Goal: Task Accomplishment & Management: Use online tool/utility

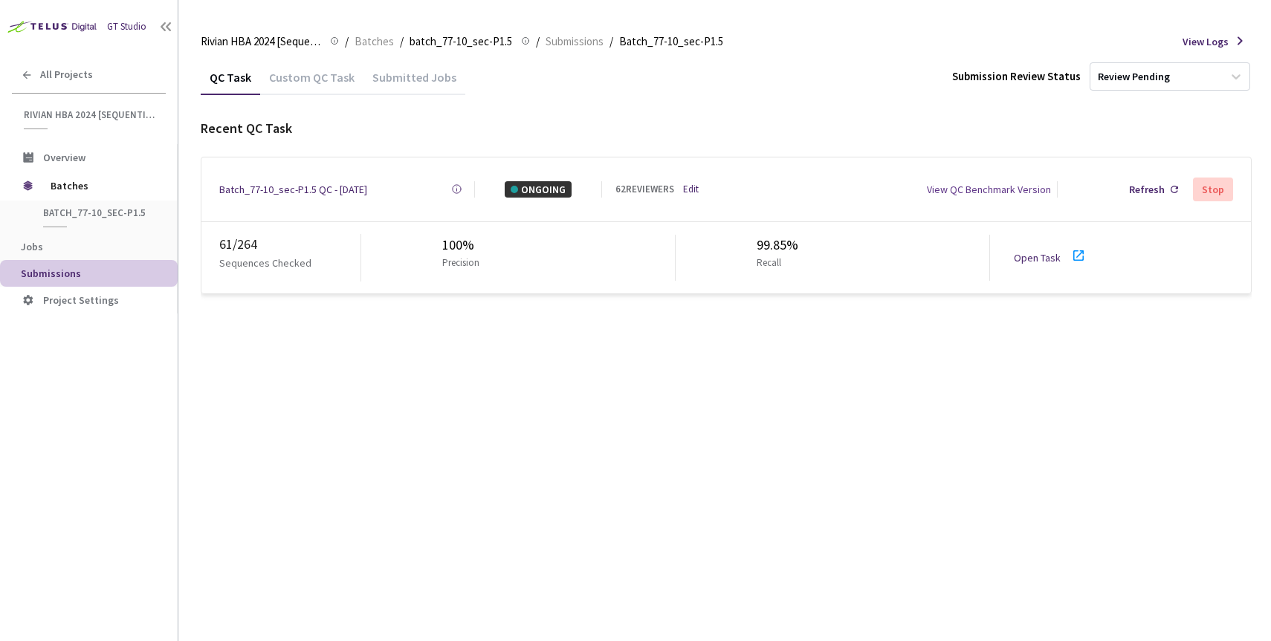
click at [1038, 251] on link "Open Task" at bounding box center [1037, 257] width 47 height 13
click at [76, 191] on span "Batches" at bounding box center [102, 186] width 102 height 30
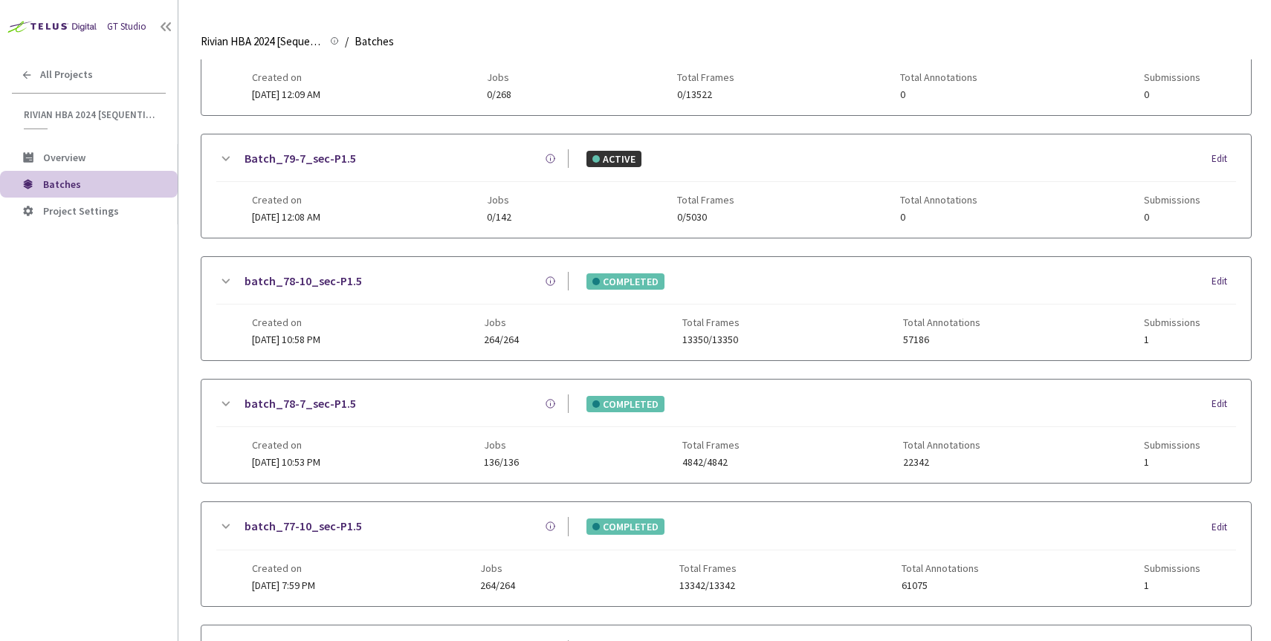
scroll to position [343, 0]
click at [316, 525] on link "batch_77-10_sec-P1.5" at bounding box center [302, 525] width 117 height 19
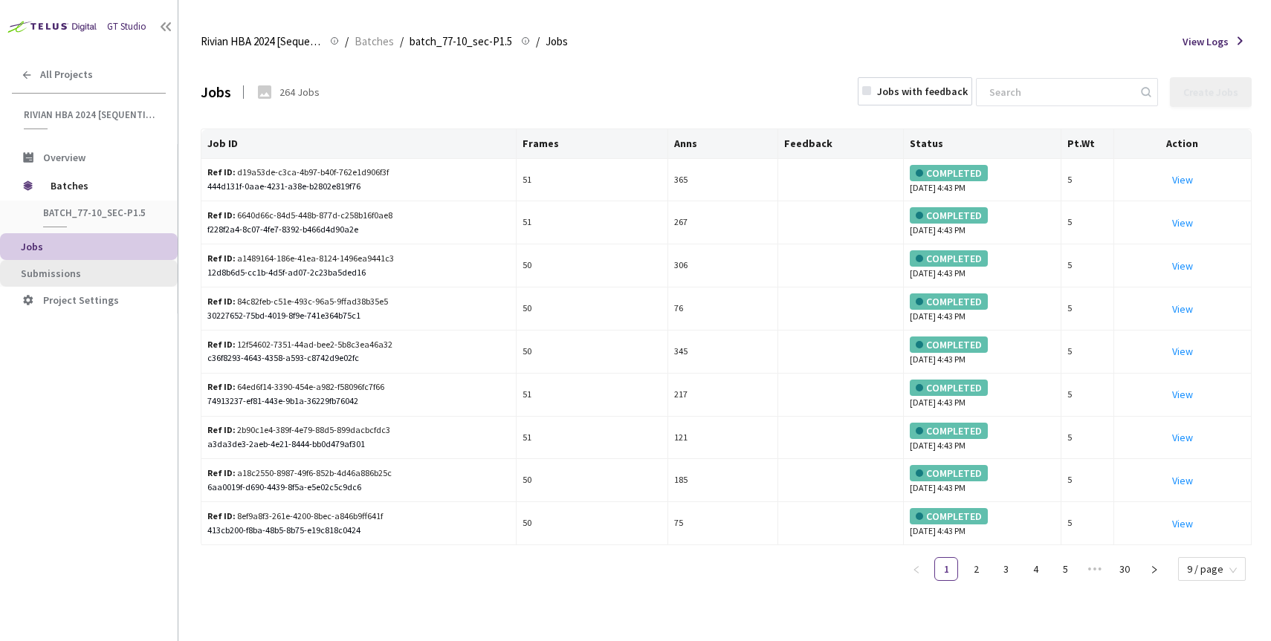
click at [62, 271] on span "Submissions" at bounding box center [51, 273] width 60 height 13
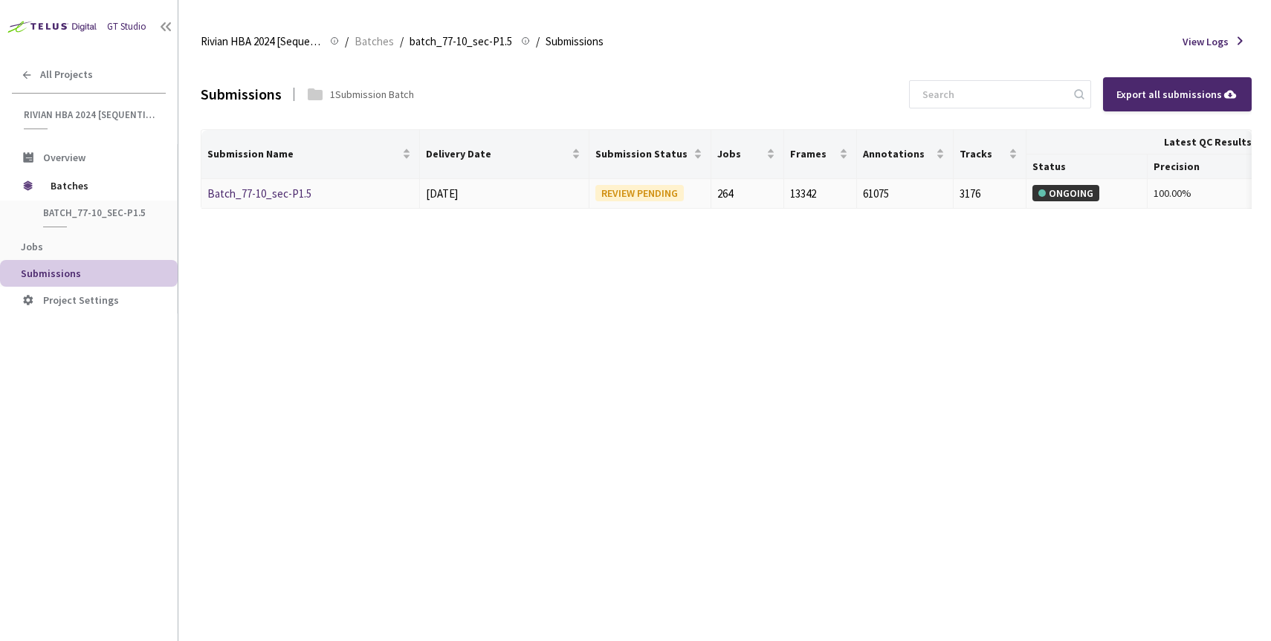
click at [264, 195] on link "Batch_77-10_sec-P1.5" at bounding box center [259, 194] width 104 height 14
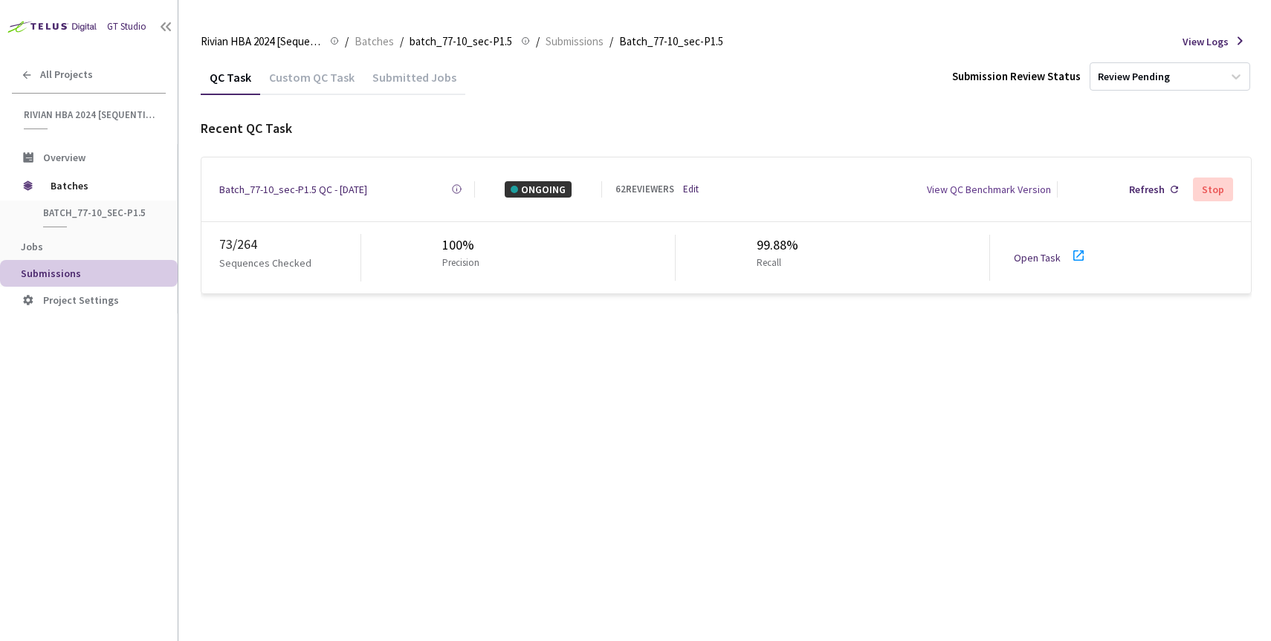
click at [280, 187] on div "Batch_77-10_sec-P1.5 QC - [DATE]" at bounding box center [293, 189] width 148 height 16
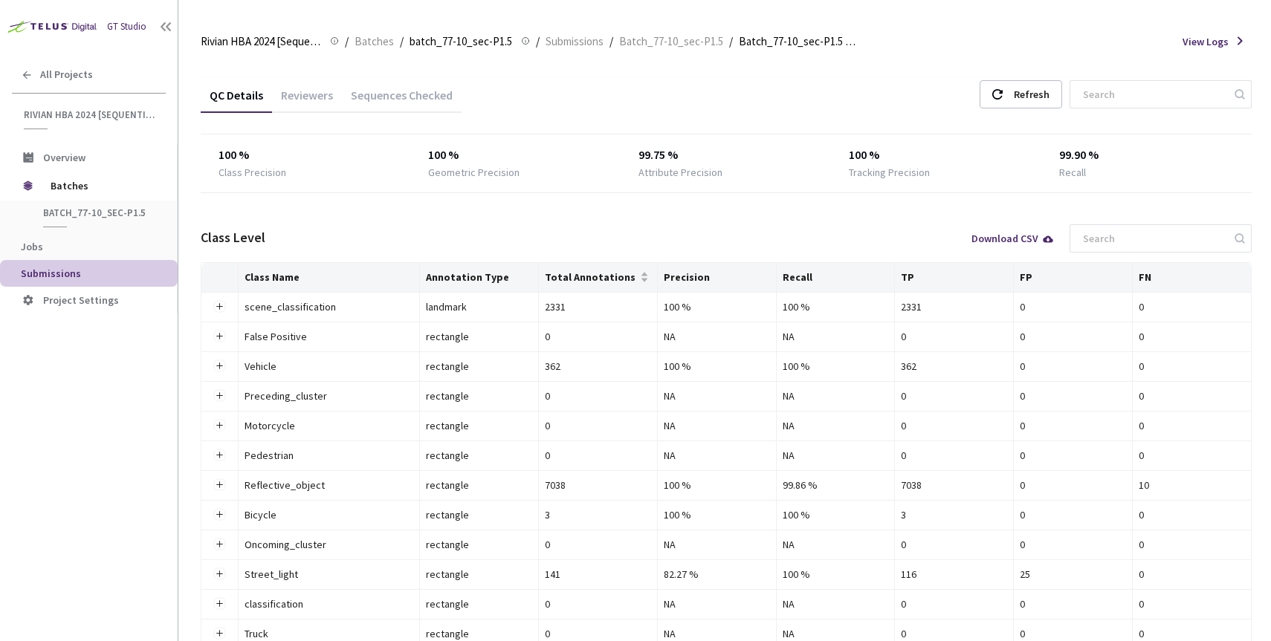
click at [310, 94] on div "Reviewers" at bounding box center [307, 100] width 70 height 25
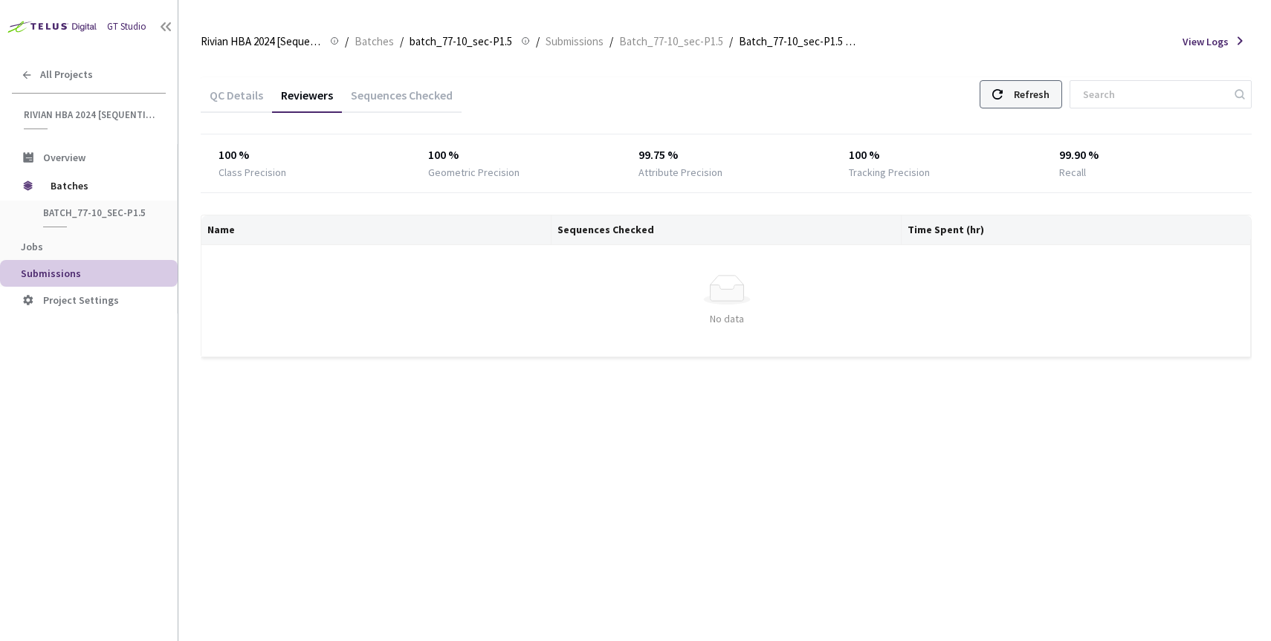
click at [1049, 90] on div "Refresh" at bounding box center [1032, 94] width 36 height 27
click at [1002, 94] on icon at bounding box center [997, 94] width 10 height 10
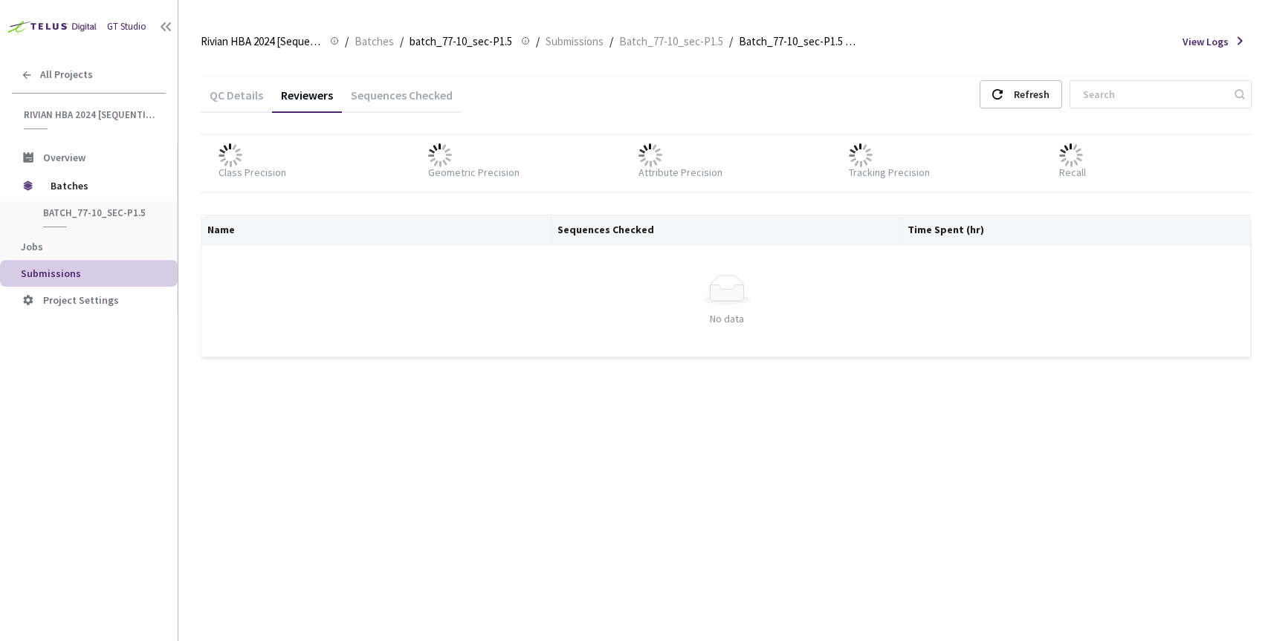
click at [1038, 61] on div "QC Details Reviewers Sequences Checked Refresh Class Precision Geometric Precis…" at bounding box center [726, 226] width 1051 height 334
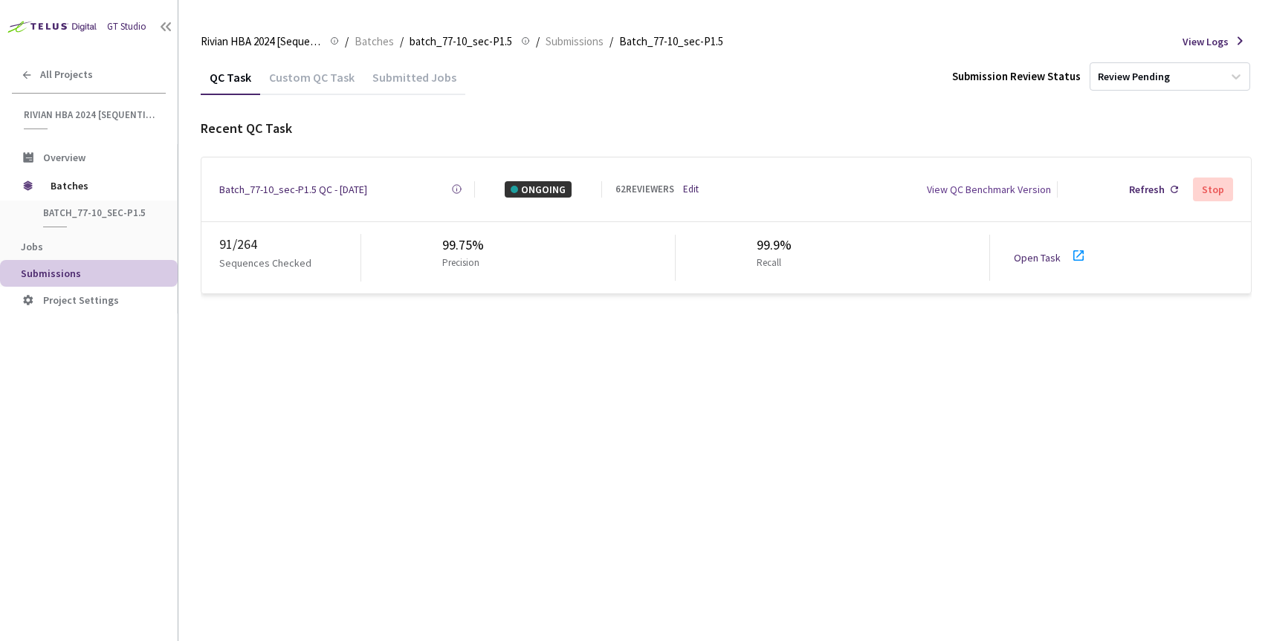
click at [314, 189] on div "Batch_77-10_sec-P1.5 QC - [DATE]" at bounding box center [293, 189] width 148 height 16
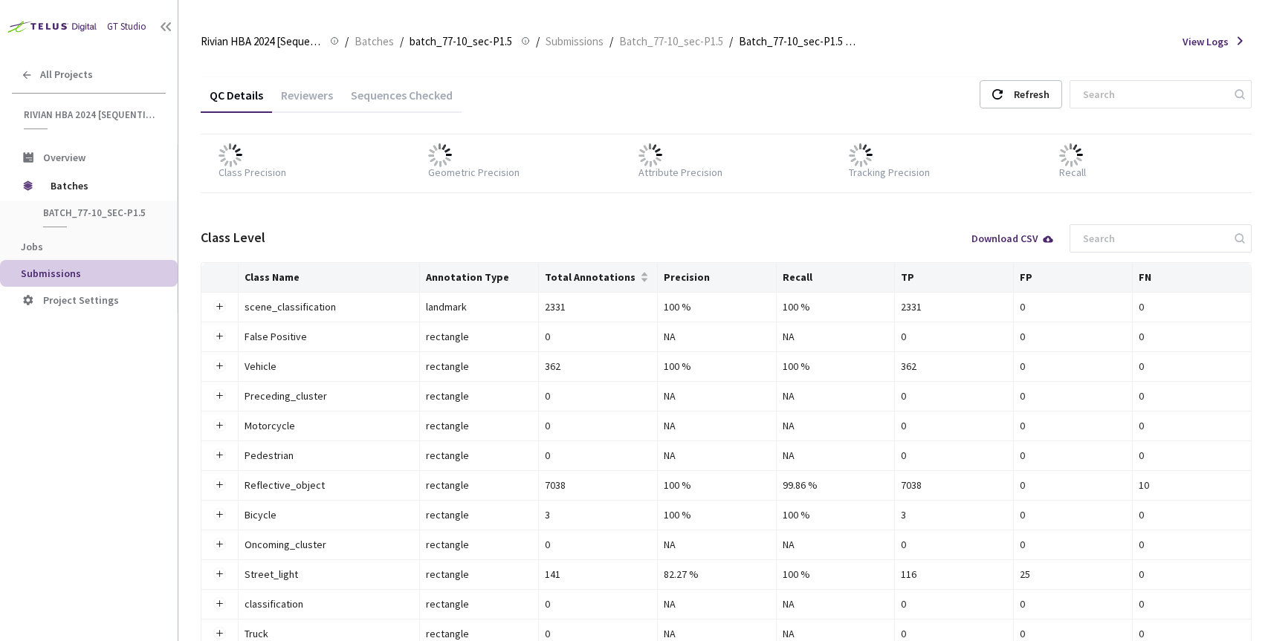
click at [315, 92] on div "Reviewers" at bounding box center [307, 100] width 70 height 25
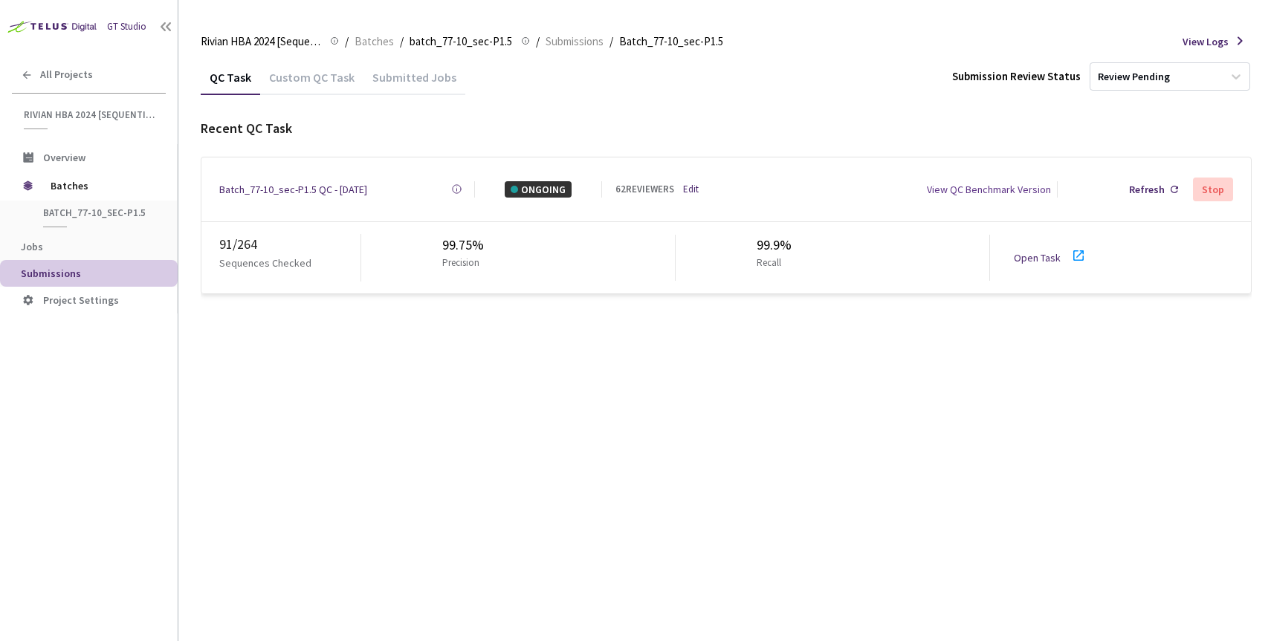
click at [380, 349] on div "QC Task Custom QC Task Submitted Jobs Submission Review Status Review Pending R…" at bounding box center [726, 350] width 1051 height 582
click at [64, 193] on span "Batches" at bounding box center [102, 186] width 102 height 30
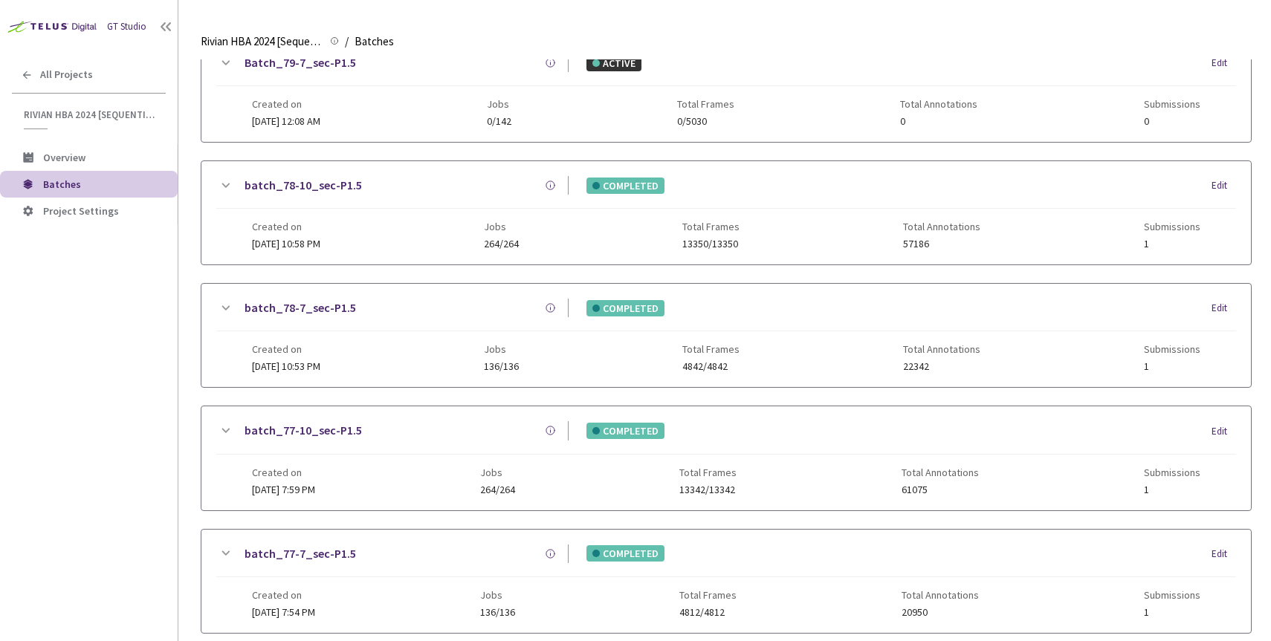
scroll to position [426, 0]
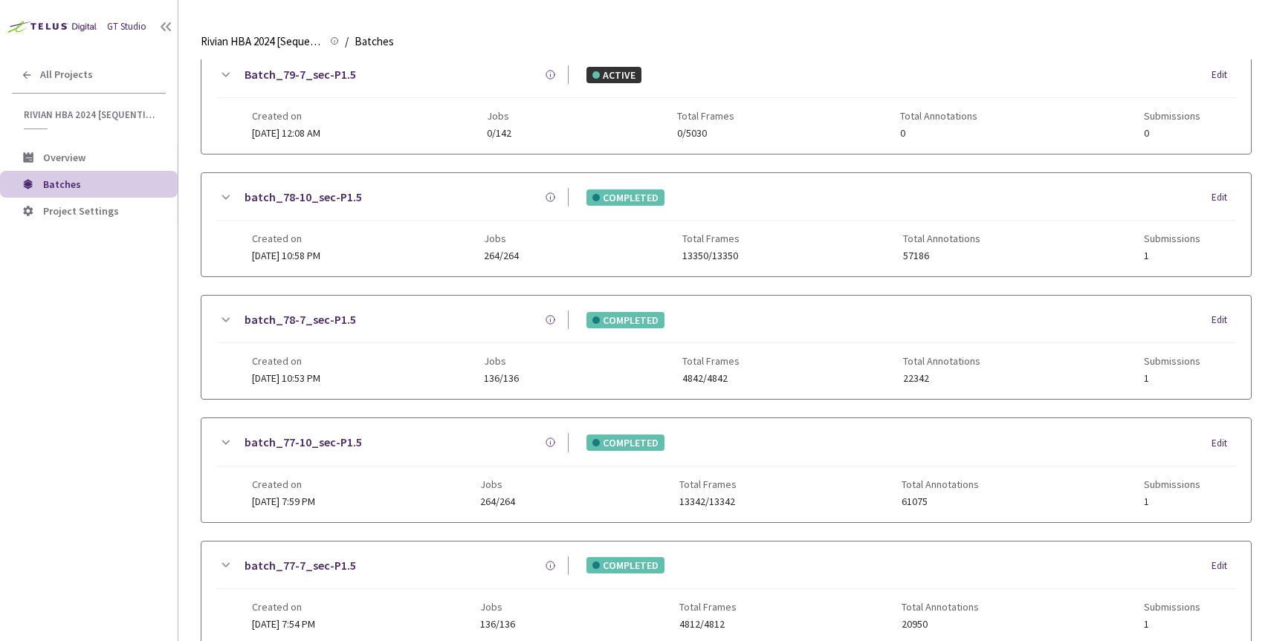
click at [303, 319] on link "batch_78-7_sec-P1.5" at bounding box center [299, 320] width 111 height 19
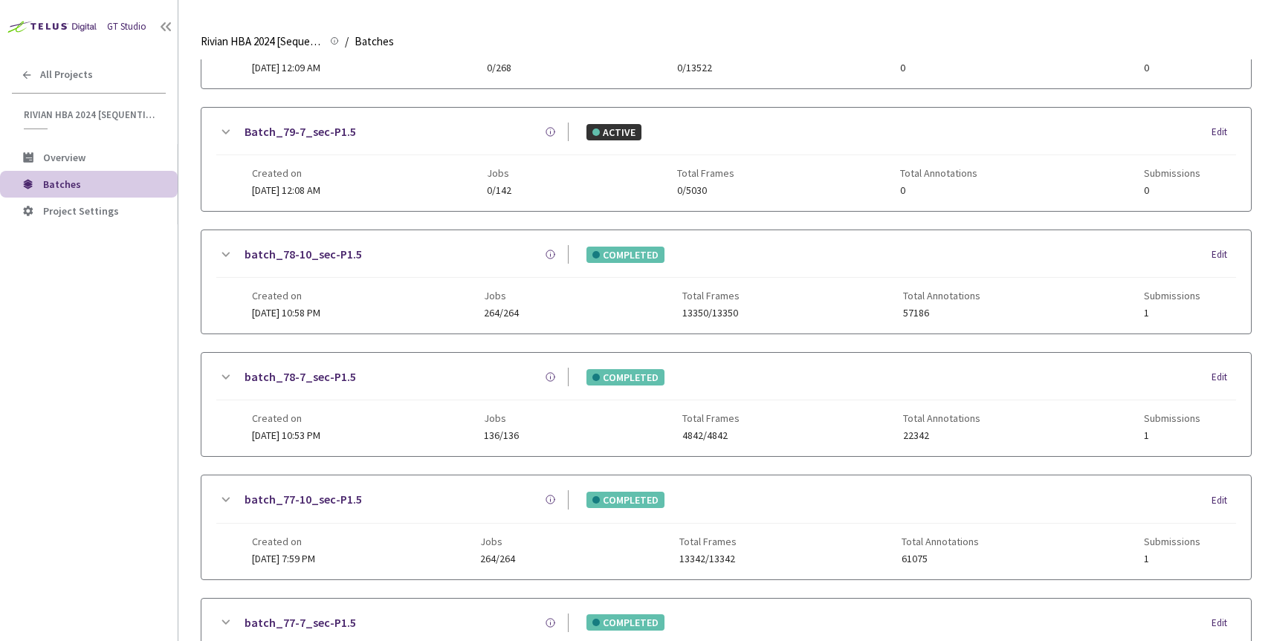
scroll to position [364, 0]
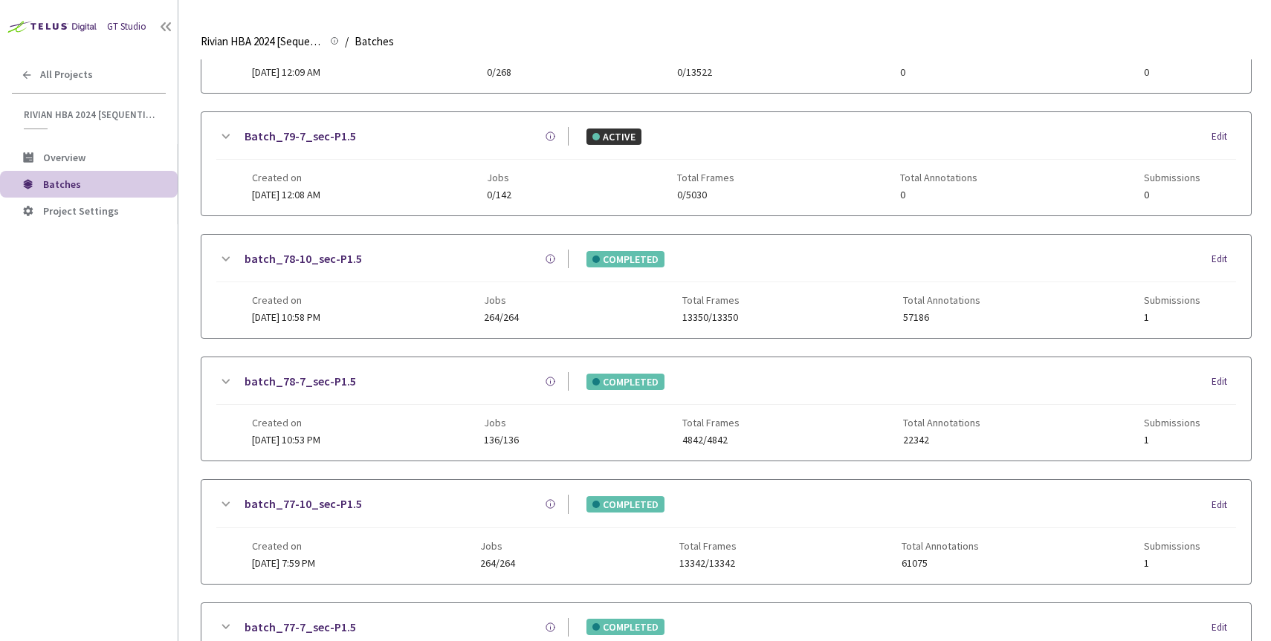
click at [320, 383] on link "batch_78-7_sec-P1.5" at bounding box center [299, 381] width 111 height 19
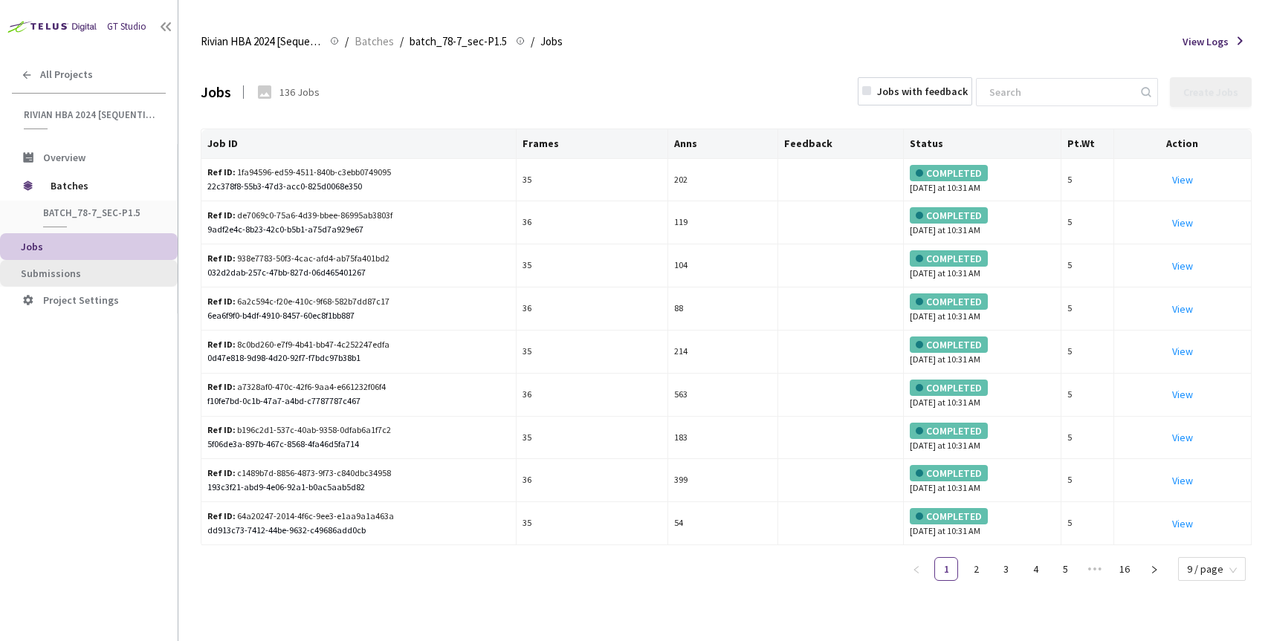
click at [82, 268] on span "Submissions" at bounding box center [93, 274] width 145 height 13
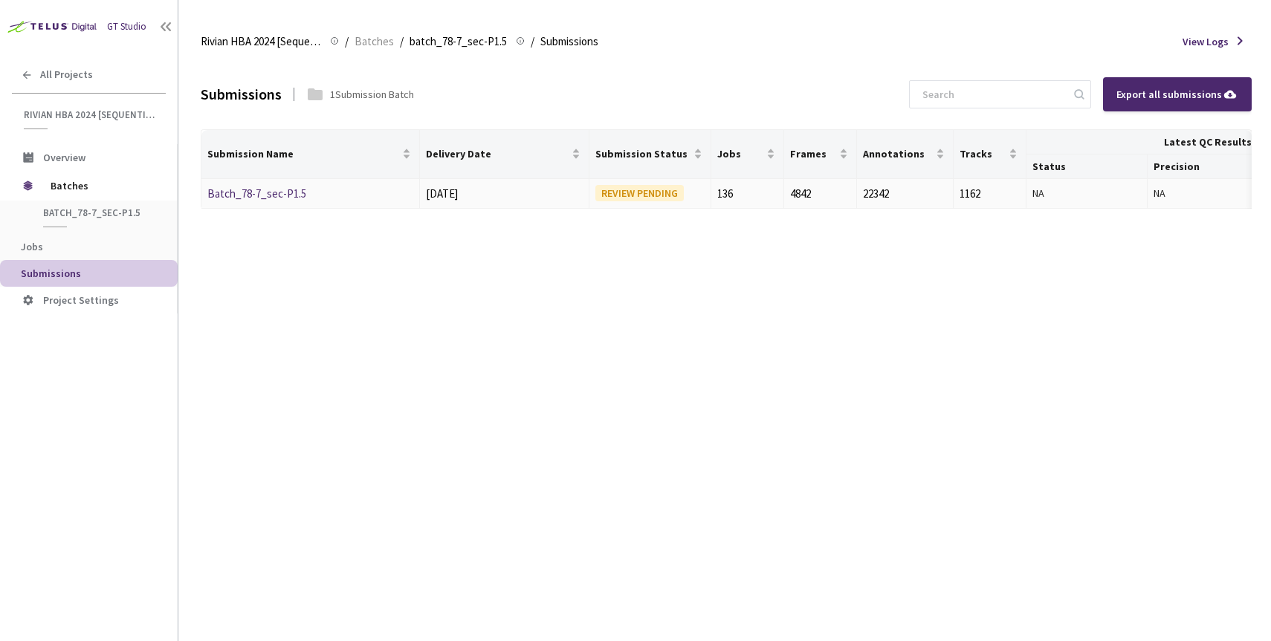
click at [262, 192] on link "Batch_78-7_sec-P1.5" at bounding box center [256, 194] width 99 height 14
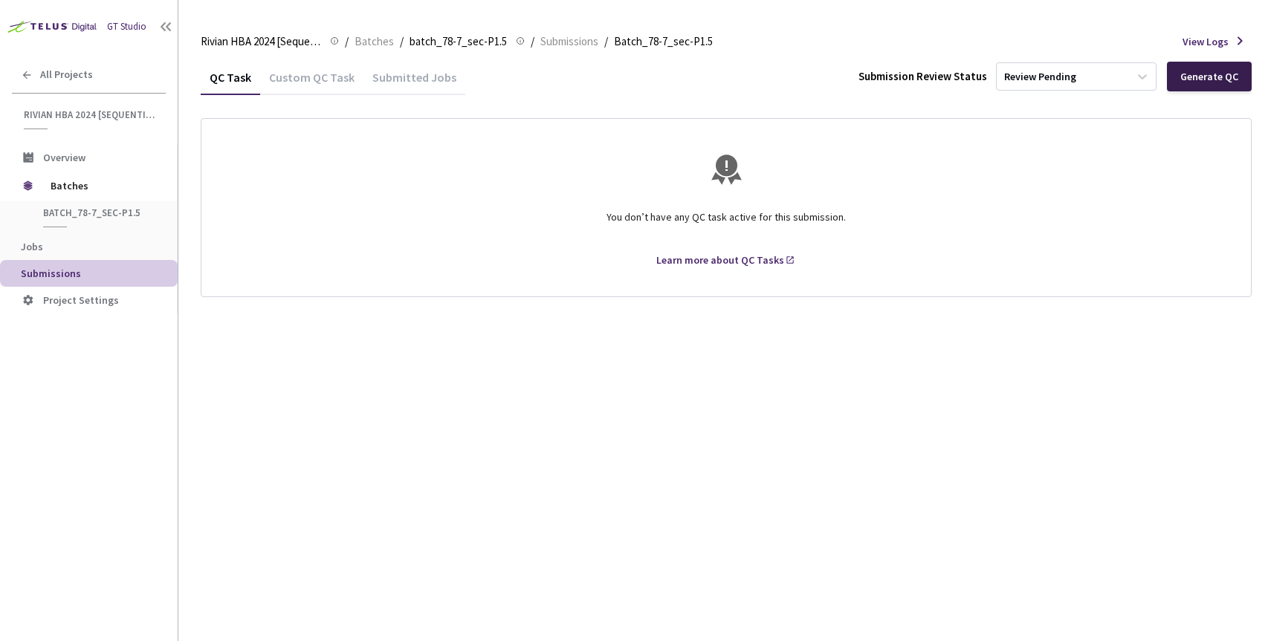
click at [1202, 74] on div "Generate QC" at bounding box center [1209, 77] width 58 height 12
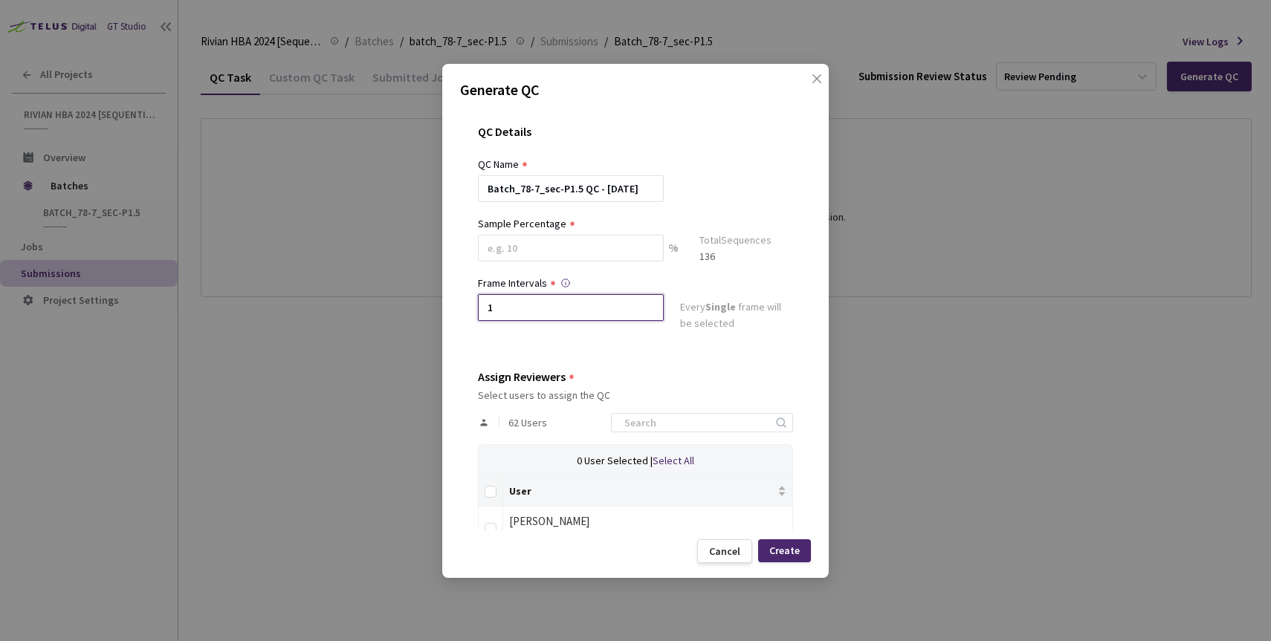
click at [516, 304] on input "1" at bounding box center [571, 307] width 186 height 27
type input "2"
click at [516, 242] on input at bounding box center [571, 248] width 186 height 27
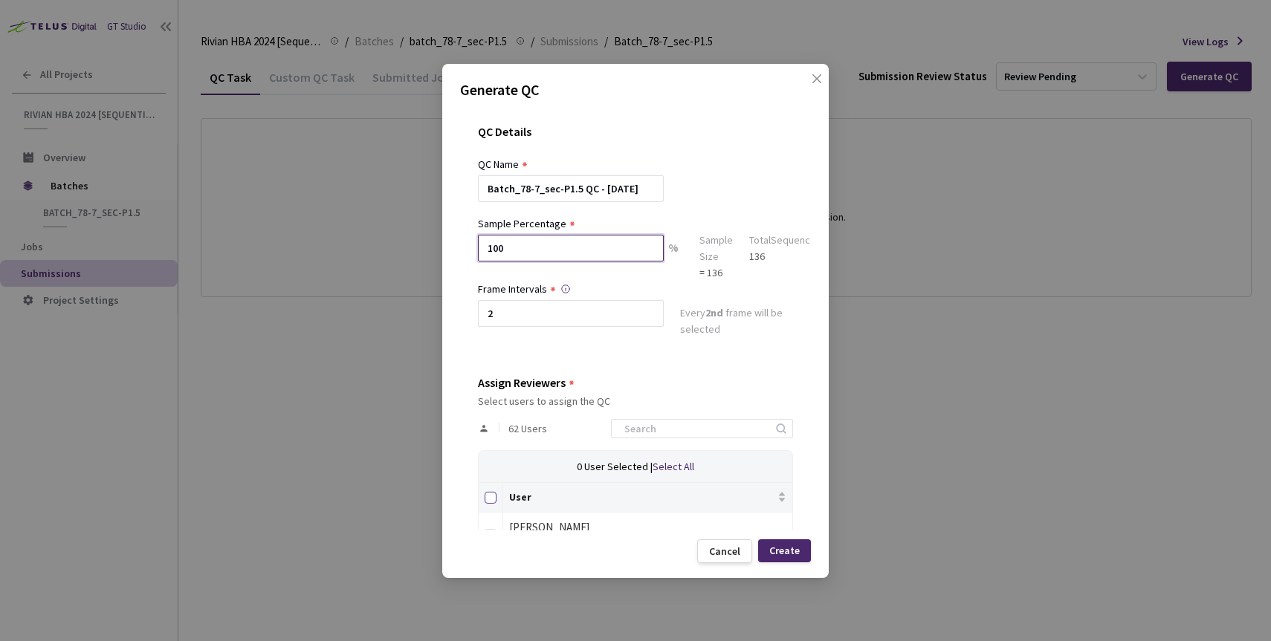
type input "100"
click at [492, 495] on input "Select all" at bounding box center [490, 498] width 12 height 12
checkbox input "true"
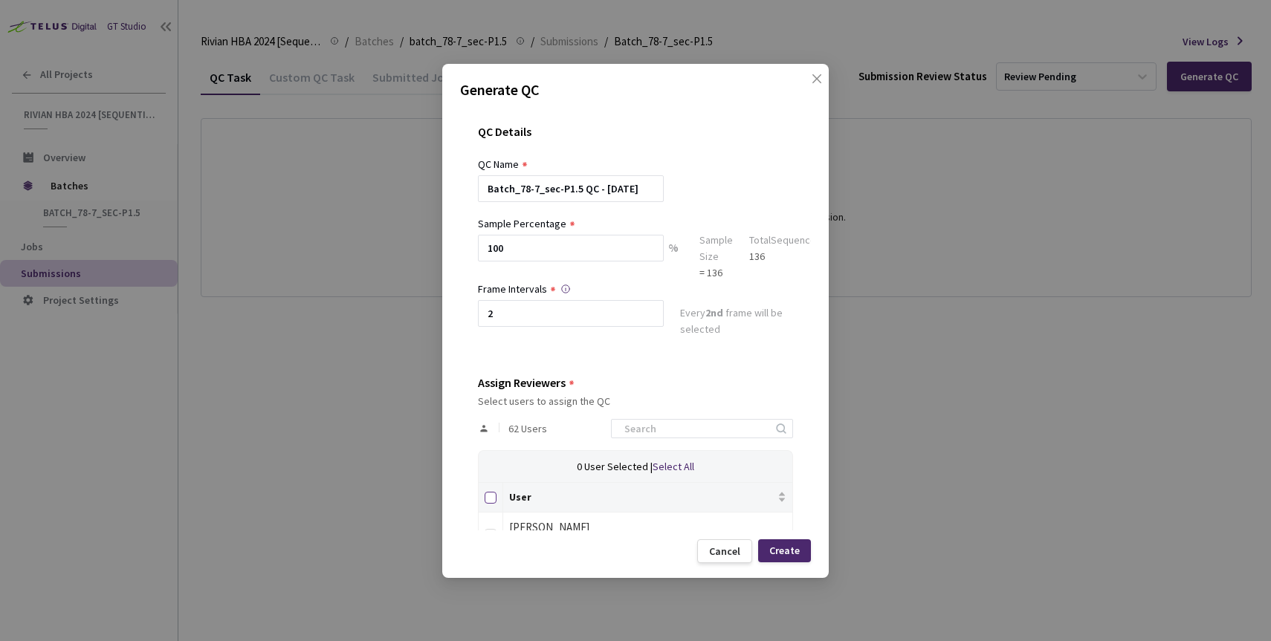
checkbox input "true"
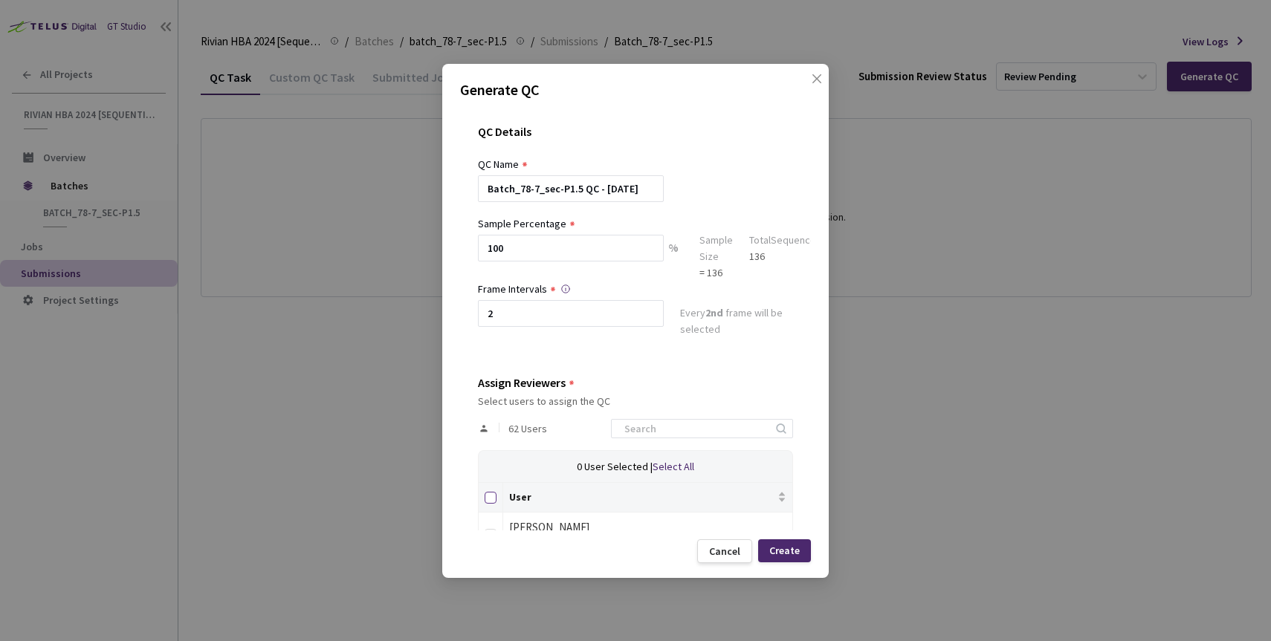
checkbox input "true"
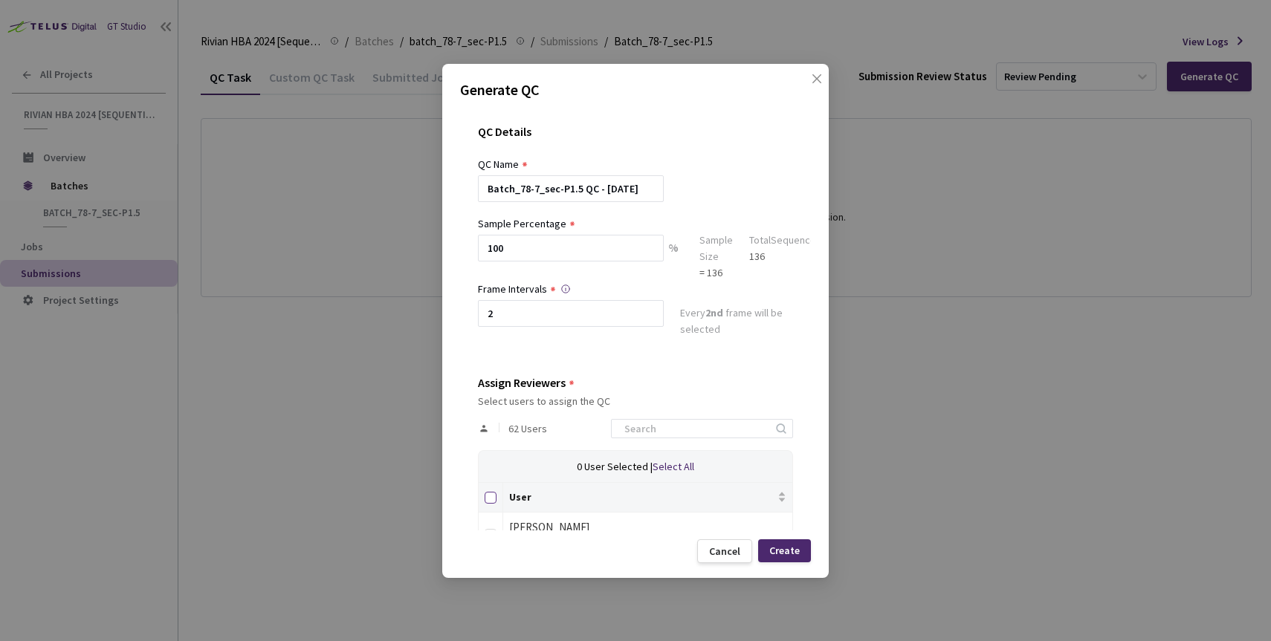
checkbox input "true"
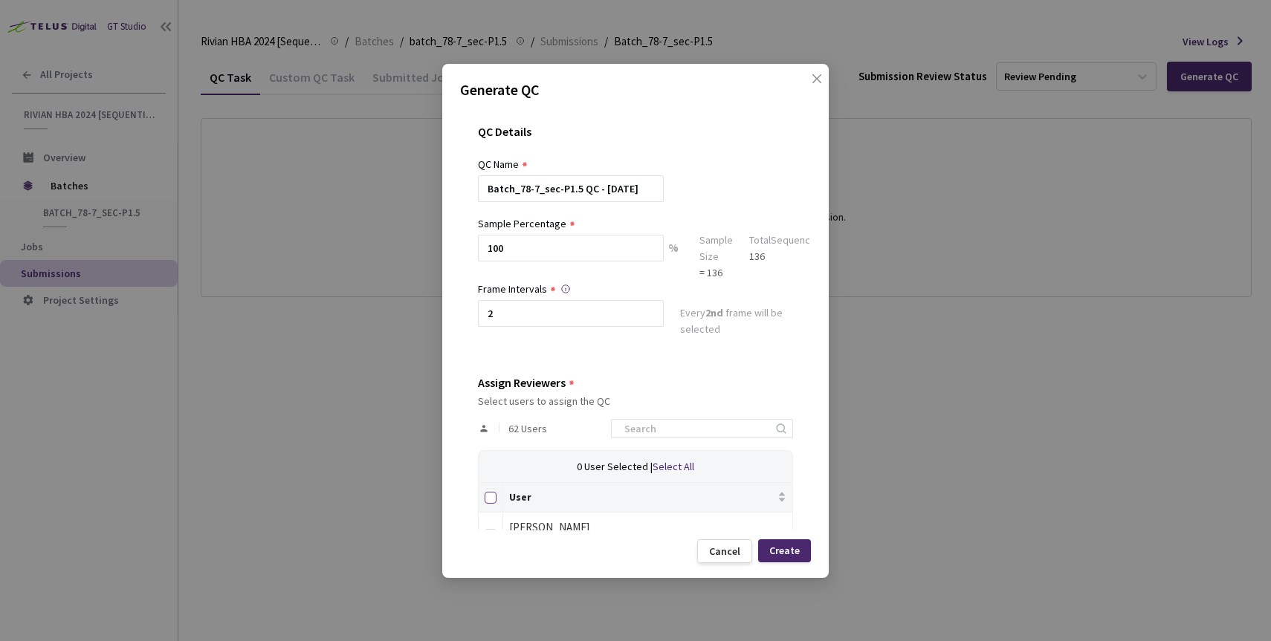
checkbox input "true"
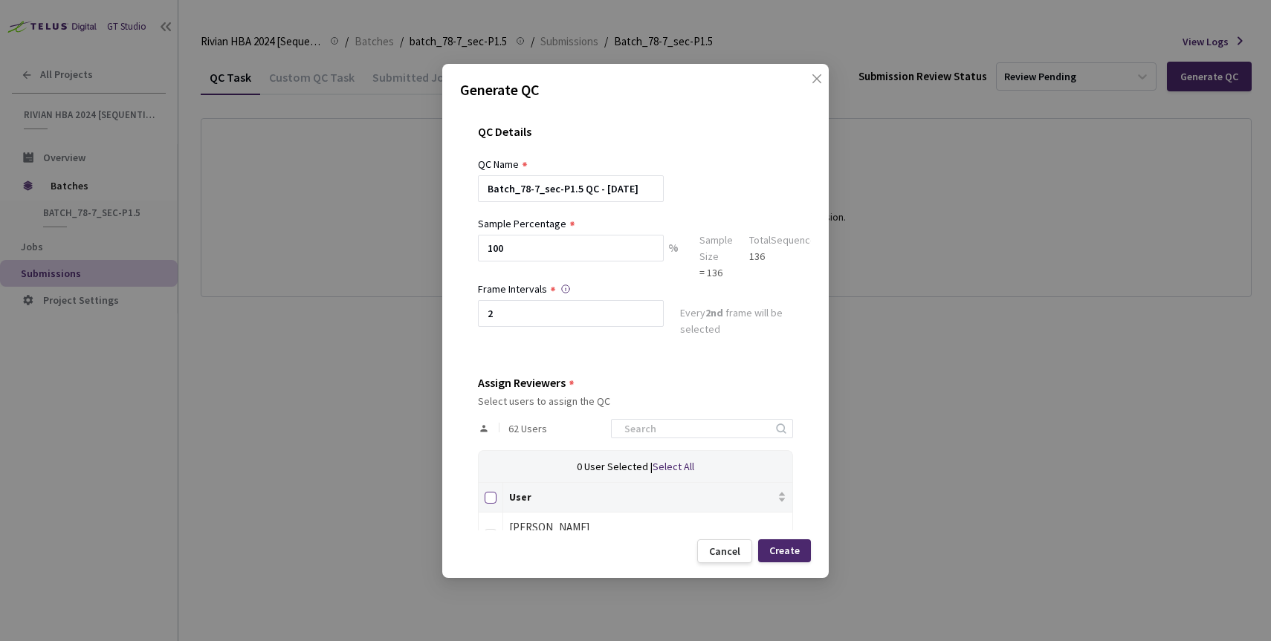
checkbox input "true"
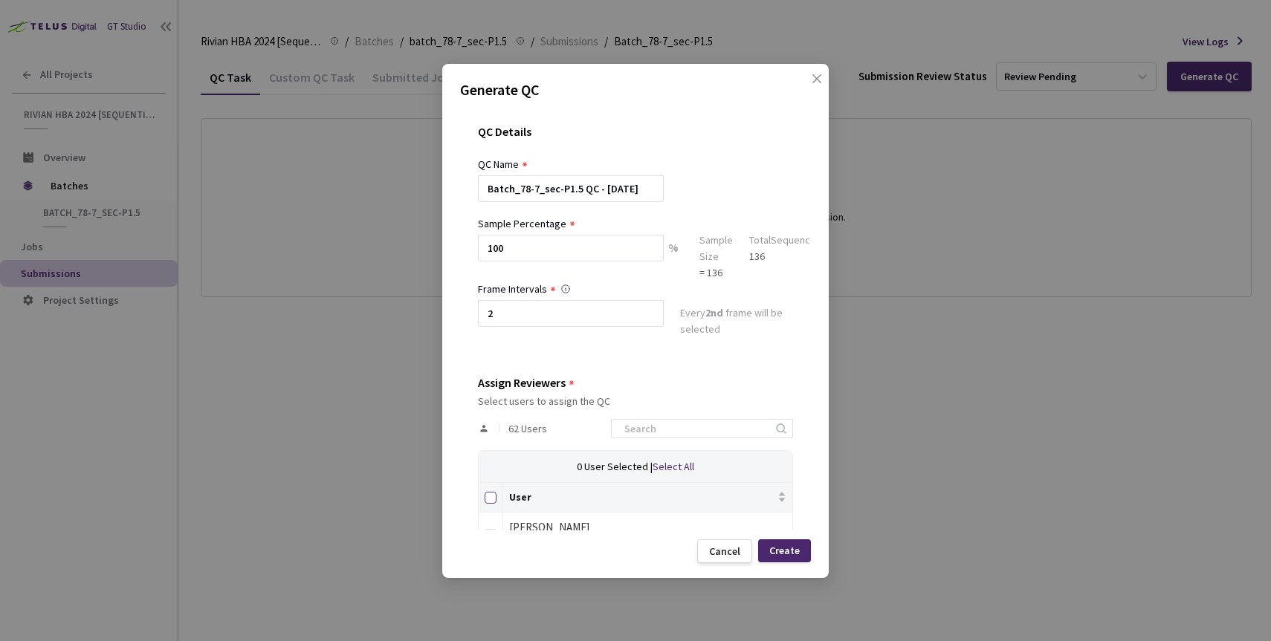
checkbox input "true"
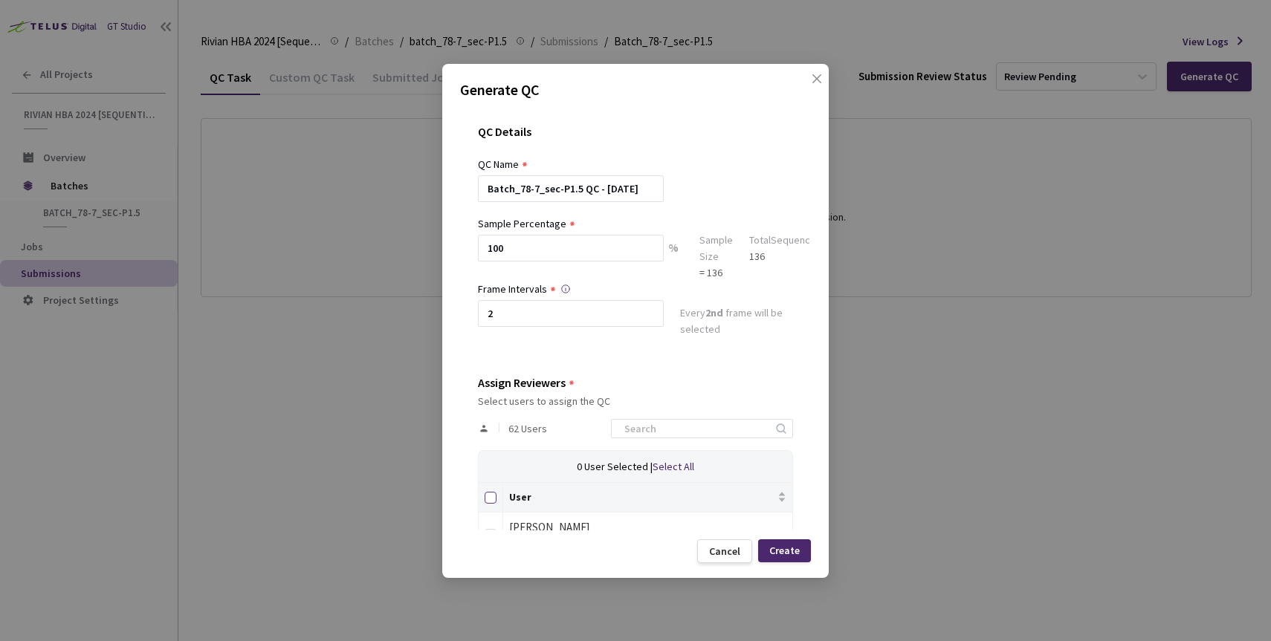
checkbox input "true"
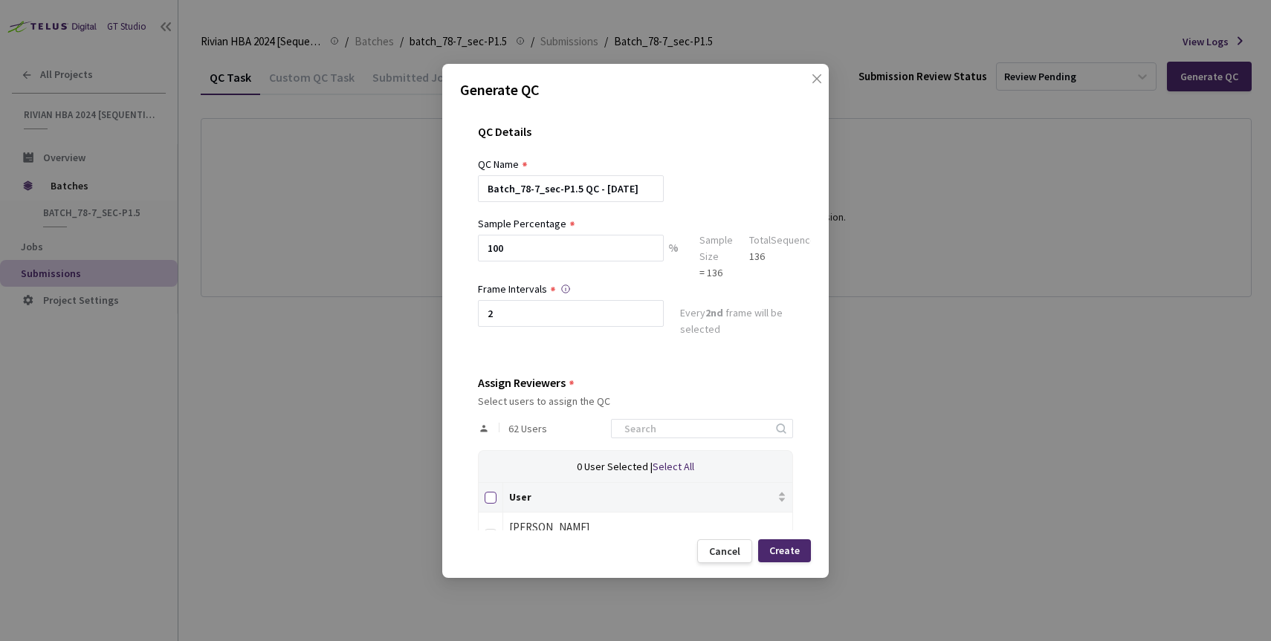
checkbox input "true"
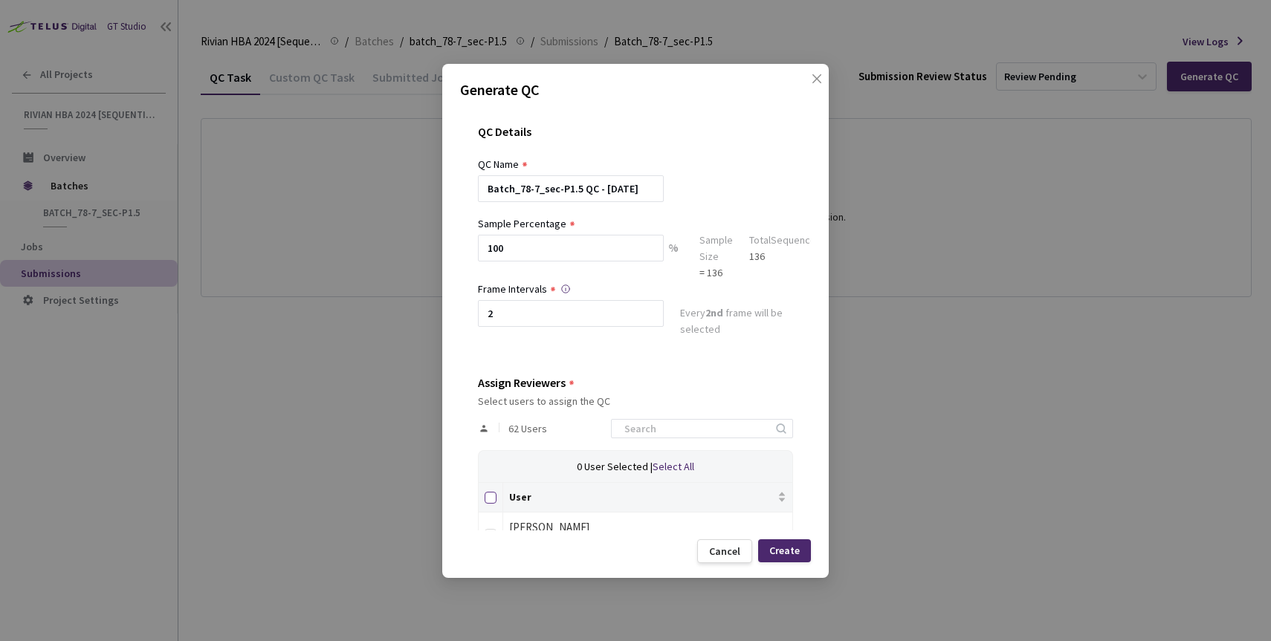
checkbox input "true"
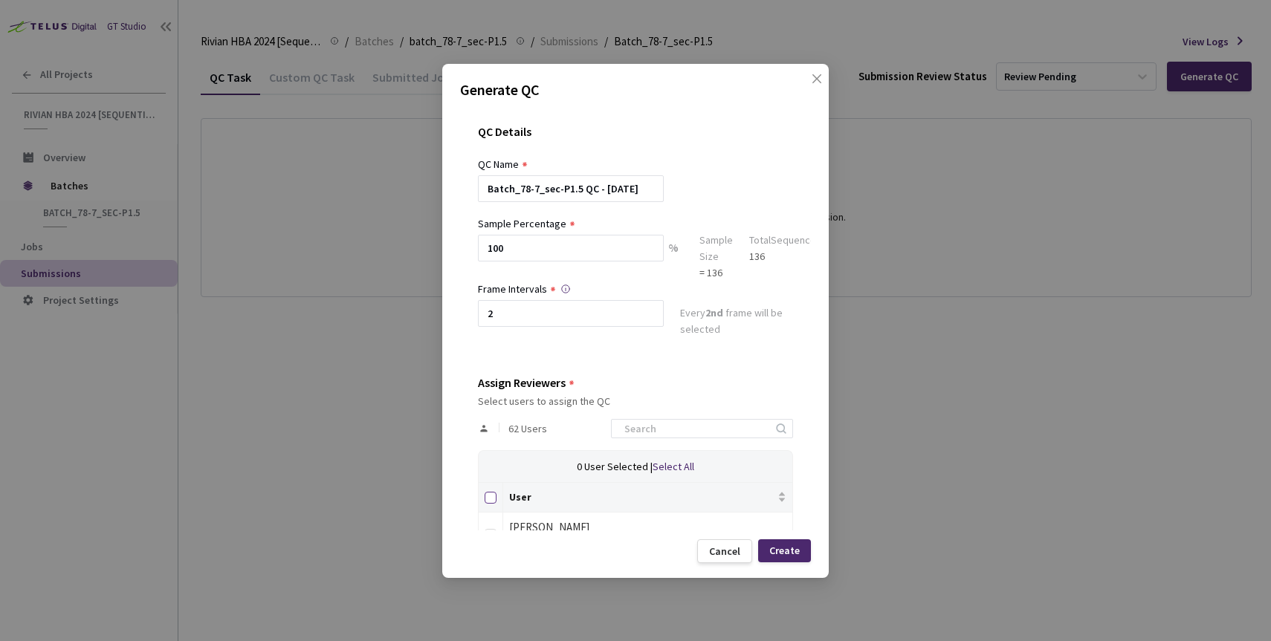
checkbox input "true"
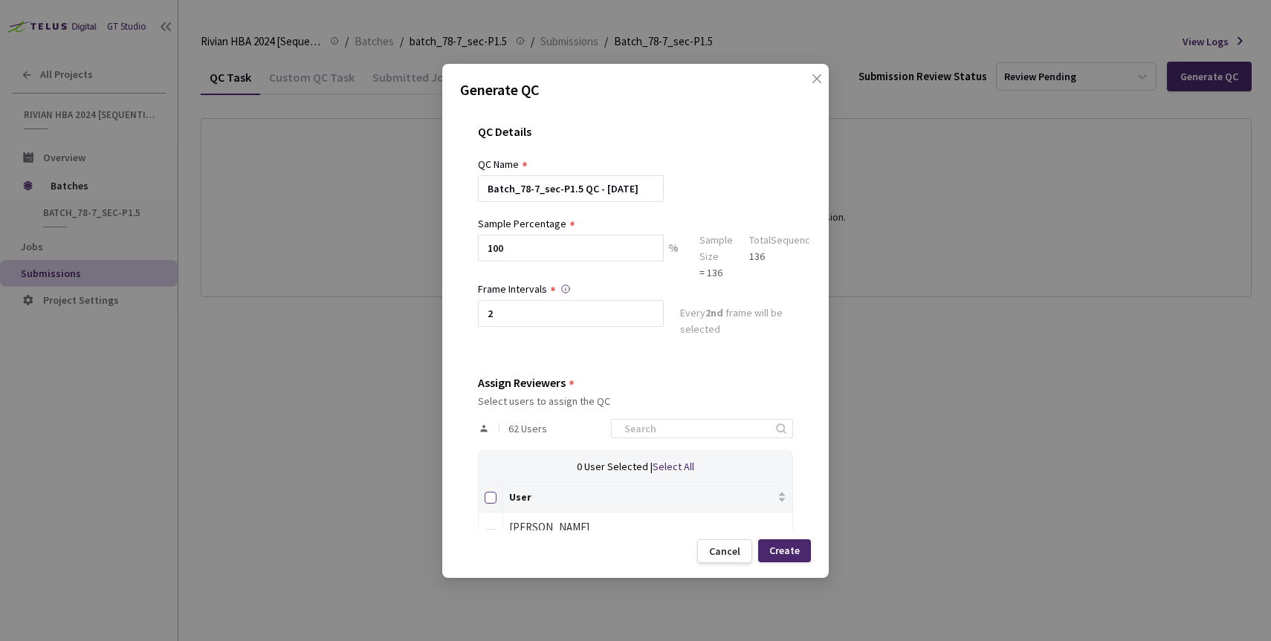
checkbox input "true"
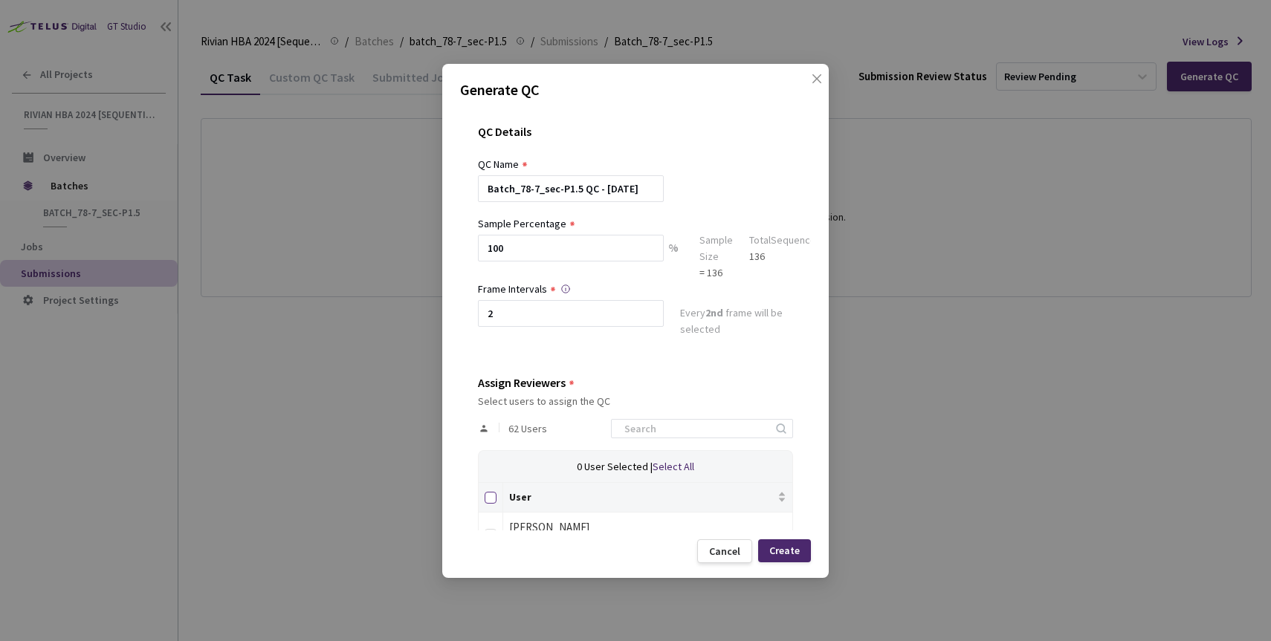
checkbox input "true"
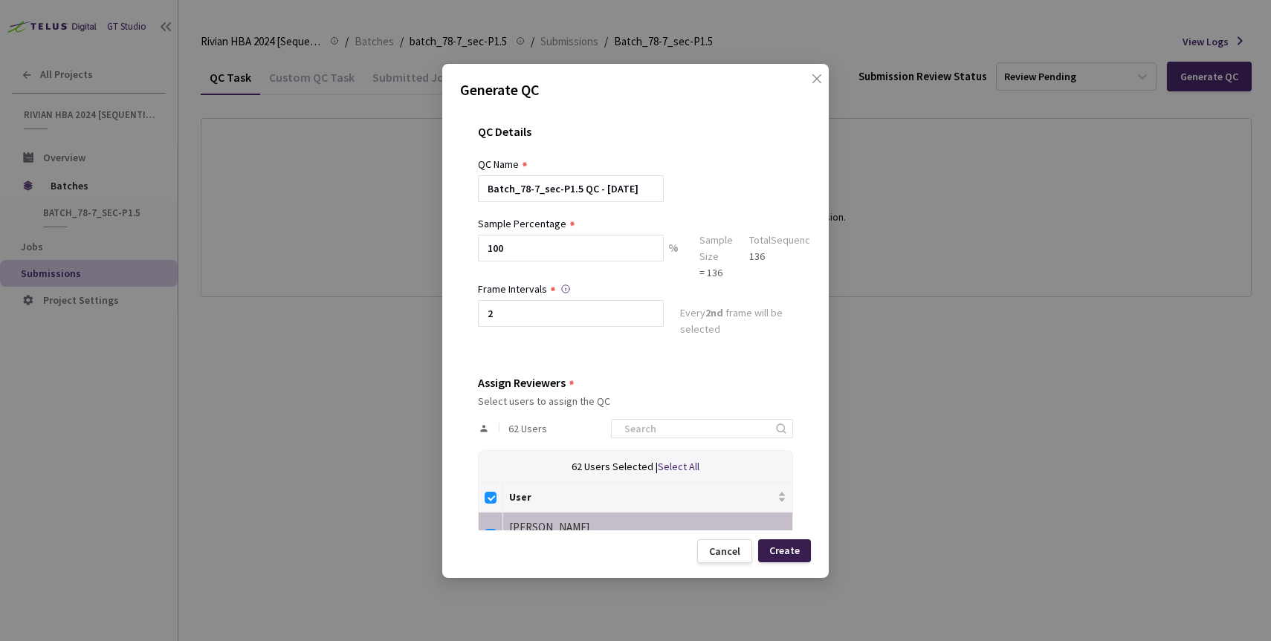
click at [785, 548] on div "Create" at bounding box center [784, 551] width 30 height 12
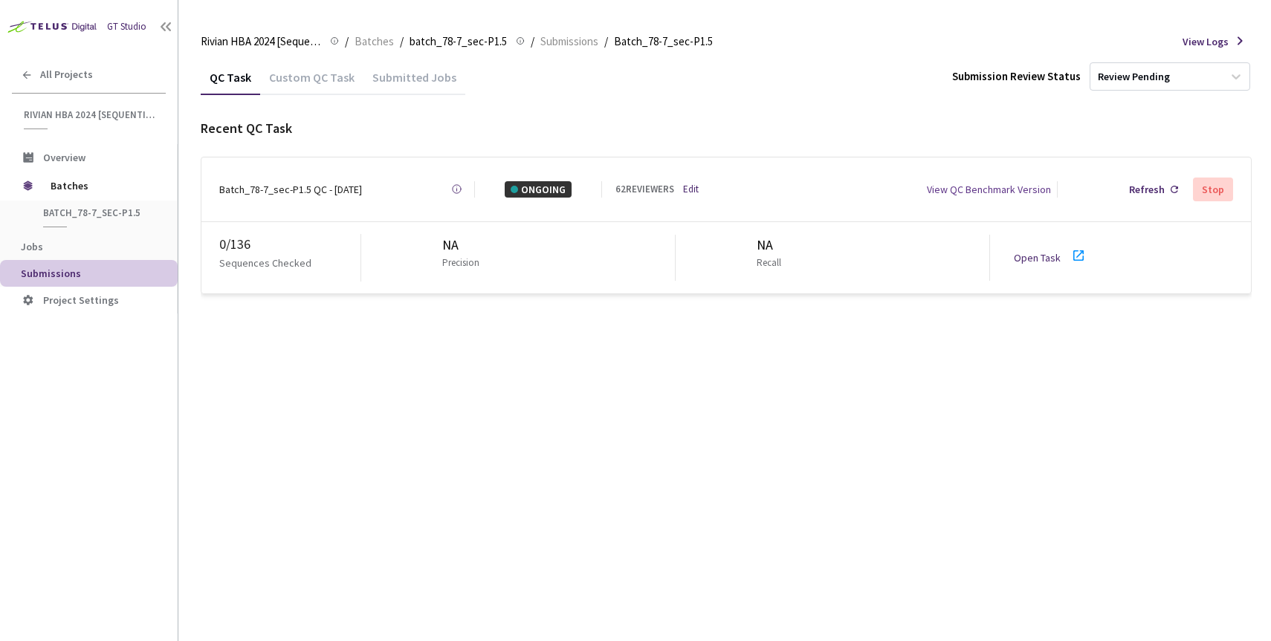
click at [1041, 251] on link "Open Task" at bounding box center [1037, 257] width 47 height 13
